Goal: Information Seeking & Learning: Learn about a topic

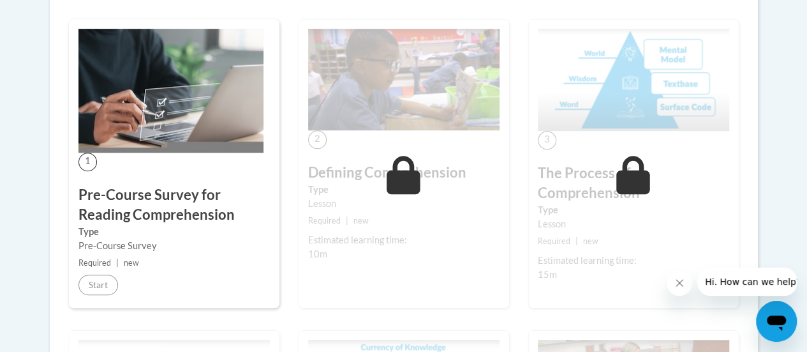
scroll to position [389, 0]
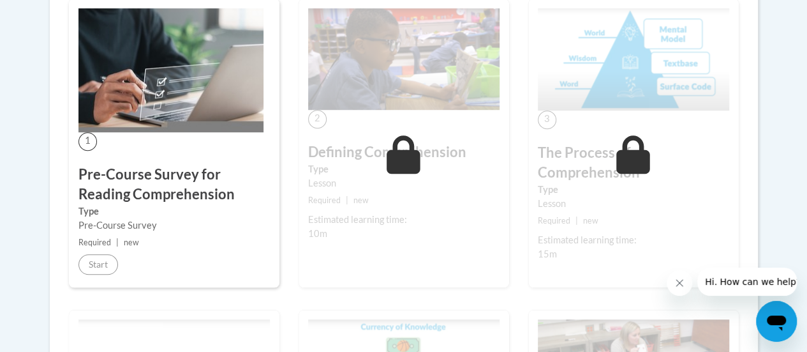
click at [137, 142] on div "1 Pre-Course Survey for Reading Comprehension Type Pre-Course Survey Required |…" at bounding box center [174, 143] width 211 height 288
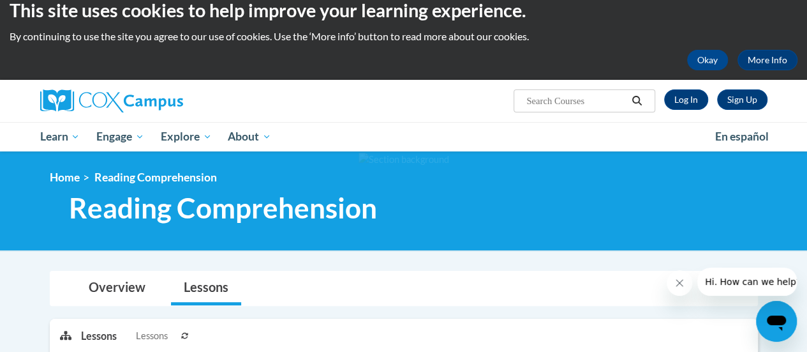
scroll to position [0, 0]
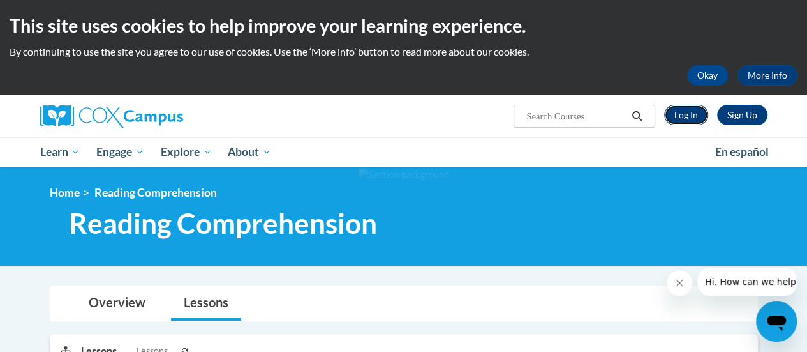
click at [692, 117] on link "Log In" at bounding box center [686, 115] width 44 height 20
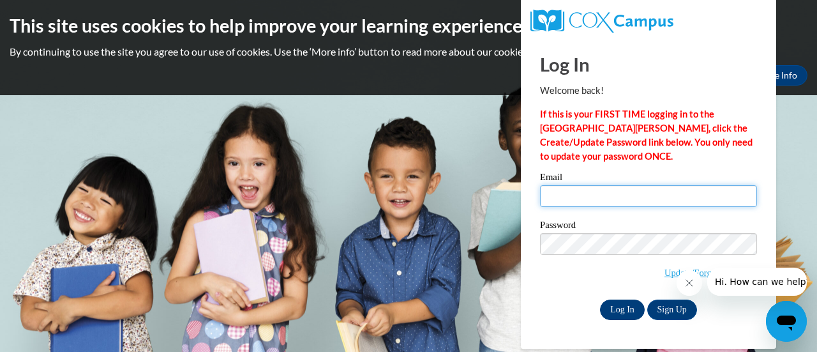
type input "[PERSON_NAME][EMAIL_ADDRESS][DOMAIN_NAME]"
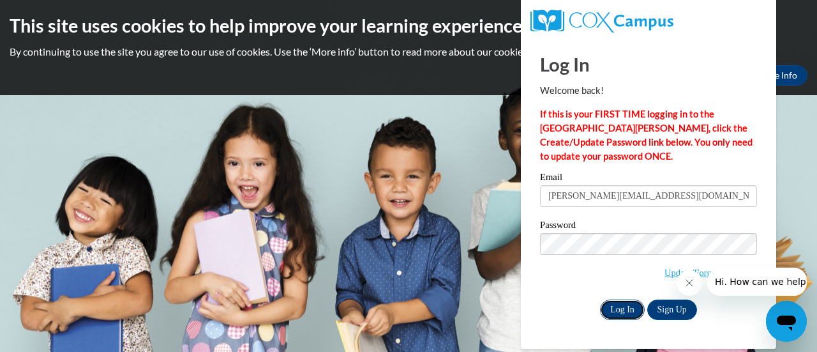
click at [620, 308] on input "Log In" at bounding box center [622, 309] width 45 height 20
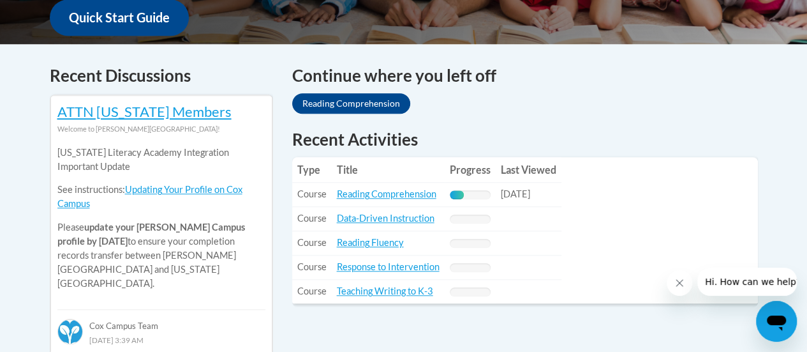
scroll to position [527, 0]
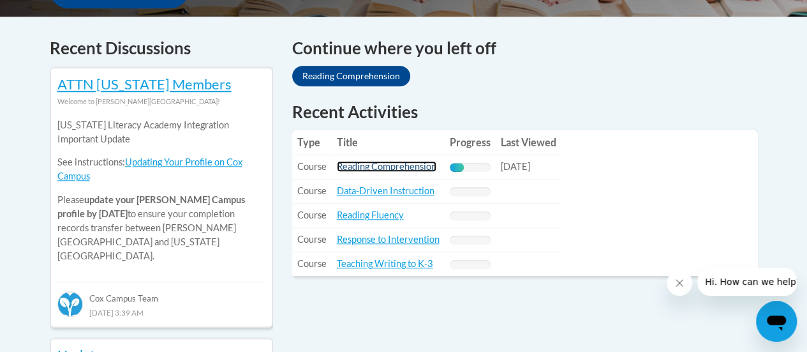
click at [425, 168] on link "Reading Comprehension" at bounding box center [387, 166] width 100 height 11
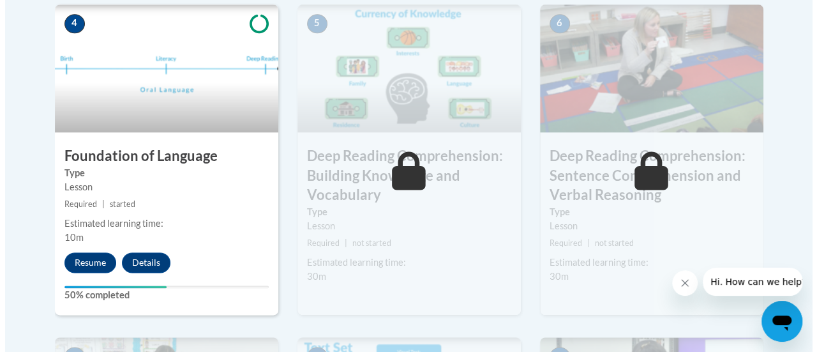
scroll to position [758, 0]
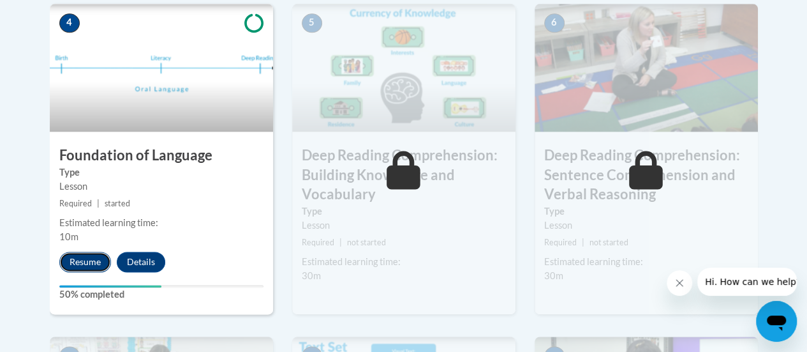
click at [87, 258] on button "Resume" at bounding box center [85, 261] width 52 height 20
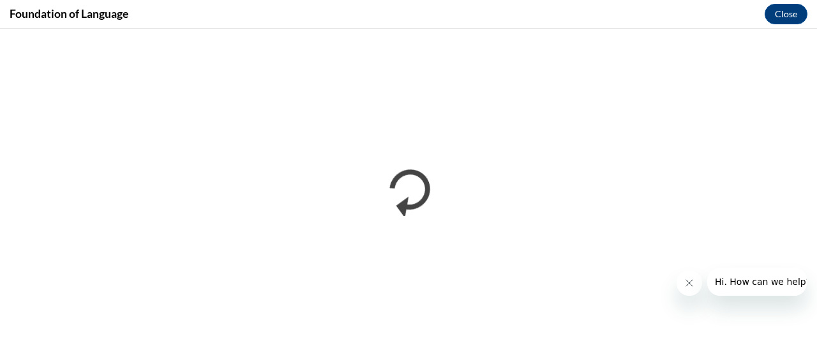
scroll to position [0, 0]
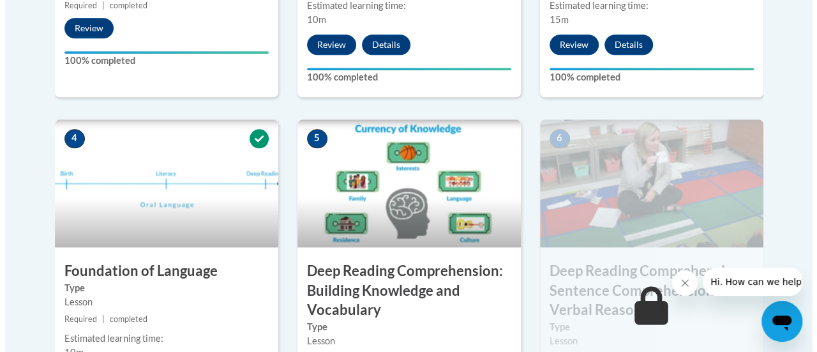
scroll to position [780, 0]
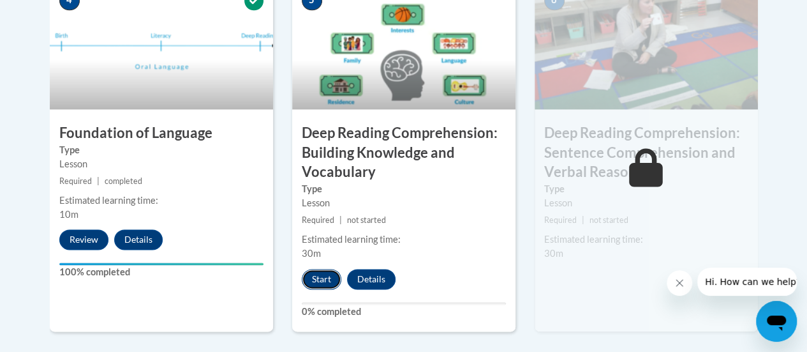
click at [320, 281] on button "Start" at bounding box center [322, 279] width 40 height 20
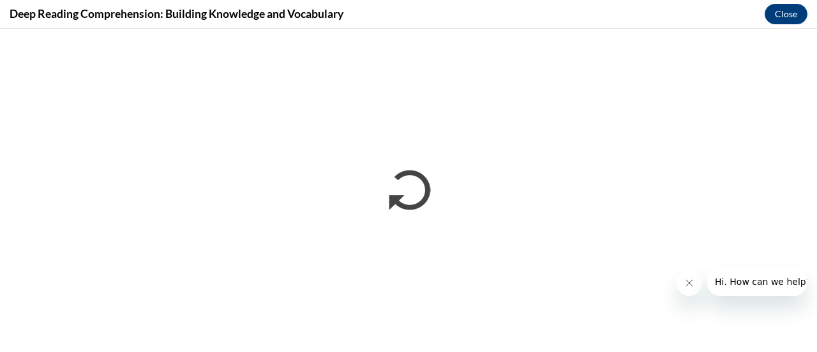
scroll to position [0, 0]
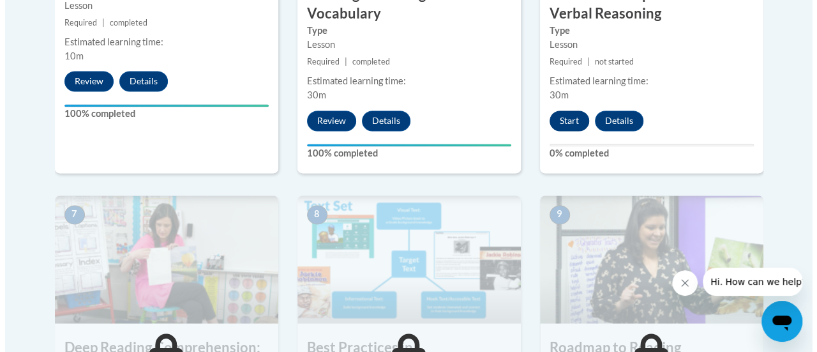
scroll to position [918, 0]
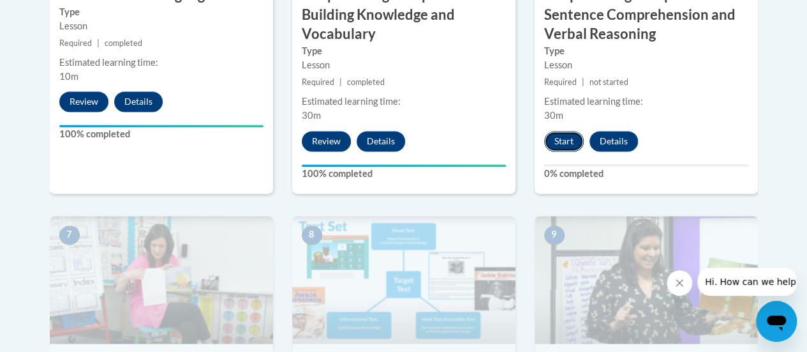
click at [562, 142] on button "Start" at bounding box center [564, 141] width 40 height 20
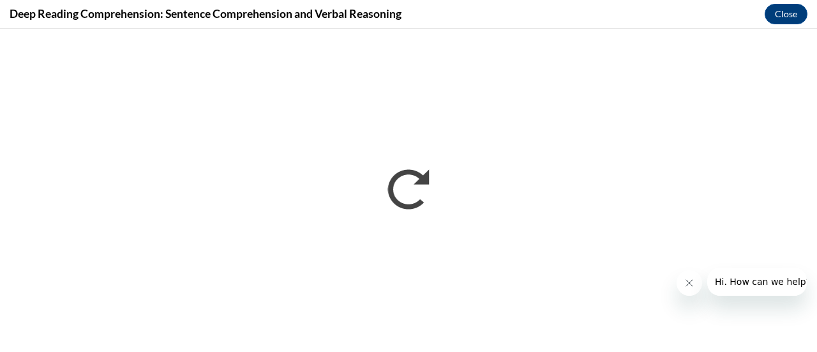
scroll to position [0, 0]
click at [685, 274] on button "Close message from company" at bounding box center [689, 283] width 26 height 26
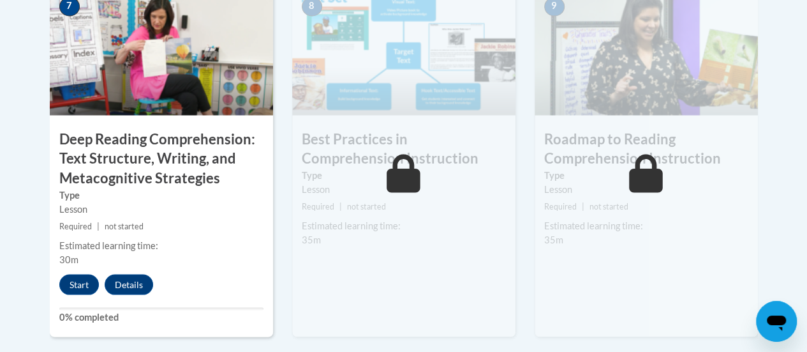
scroll to position [1146, 0]
